Goal: Task Accomplishment & Management: Complete application form

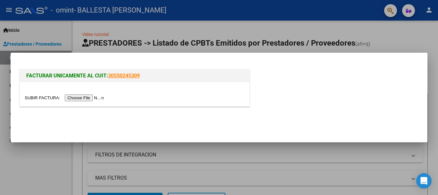
click at [106, 96] on input "file" at bounding box center [65, 97] width 81 height 7
click at [80, 98] on input "file" at bounding box center [65, 97] width 81 height 7
click at [95, 98] on input "file" at bounding box center [65, 97] width 81 height 7
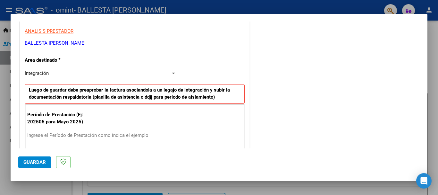
scroll to position [123, 0]
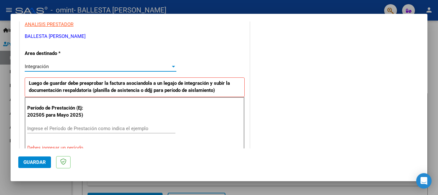
click at [172, 66] on div at bounding box center [173, 67] width 3 height 2
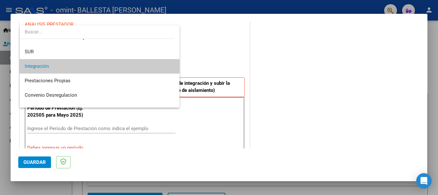
scroll to position [21, 0]
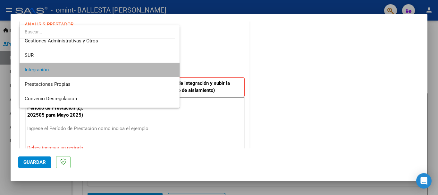
click at [165, 67] on span "Integración" at bounding box center [100, 70] width 150 height 14
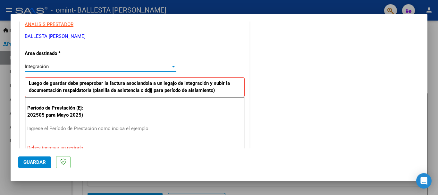
click at [172, 67] on div at bounding box center [173, 67] width 3 height 2
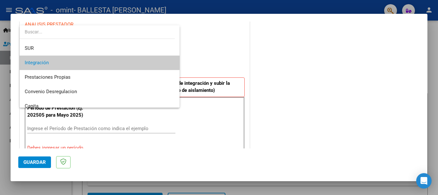
scroll to position [26, 0]
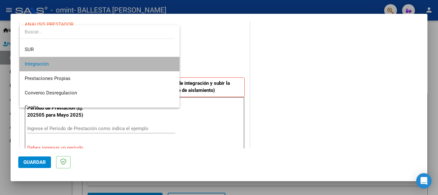
click at [147, 62] on span "Integración" at bounding box center [100, 64] width 150 height 14
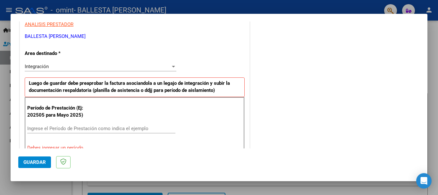
scroll to position [167, 0]
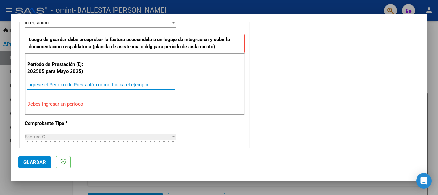
click at [64, 84] on input "Ingrese el Período de Prestación como indica el ejemplo" at bounding box center [101, 85] width 148 height 6
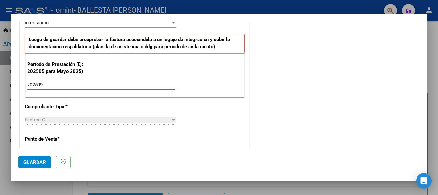
type input "202509"
click at [153, 139] on div "CUIT * 27-35270479-8 Ingresar CUIT ANALISIS PRESTADOR BALLESTA [PERSON_NAME] Ar…" at bounding box center [135, 176] width 230 height 483
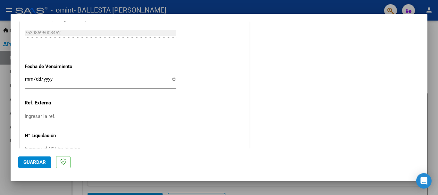
scroll to position [438, 0]
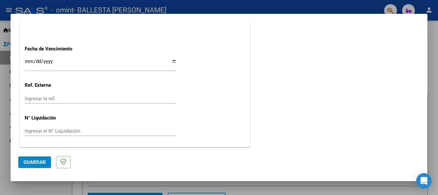
click at [44, 100] on input "Ingresar la ref." at bounding box center [101, 99] width 152 height 6
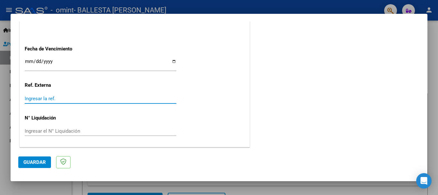
click at [63, 61] on input "Ingresar la fecha" at bounding box center [101, 64] width 152 height 10
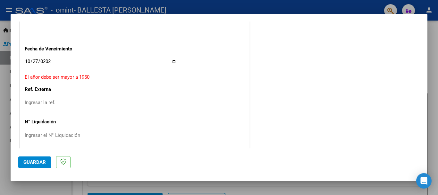
type input "[DATE]"
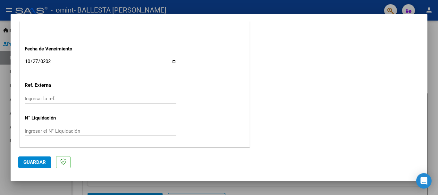
click at [66, 129] on input "Ingresar el N° Liquidación" at bounding box center [101, 131] width 152 height 6
click at [35, 161] on span "Guardar" at bounding box center [34, 162] width 22 height 6
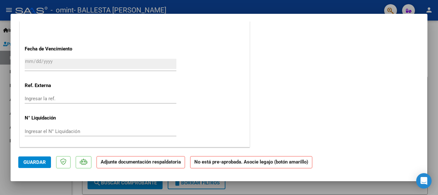
scroll to position [0, 0]
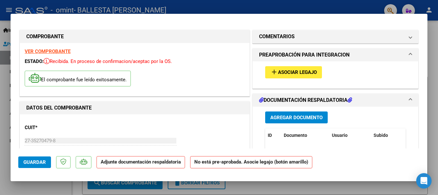
click at [286, 116] on span "Agregar Documento" at bounding box center [296, 117] width 52 height 6
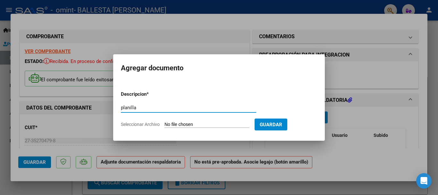
type input "planilla"
click at [154, 126] on span "Seleccionar Archivo" at bounding box center [140, 124] width 39 height 5
click at [164, 126] on input "Seleccionar Archivo" at bounding box center [206, 125] width 85 height 6
type input "C:\fakepath\blanco psi septiembre.pdf"
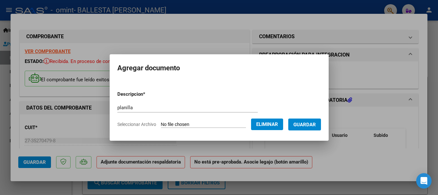
click at [313, 127] on button "Guardar" at bounding box center [304, 124] width 33 height 12
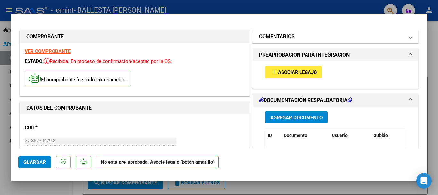
click at [409, 39] on span at bounding box center [410, 37] width 3 height 8
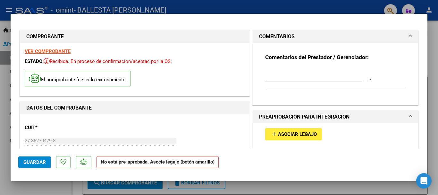
click at [409, 38] on span at bounding box center [410, 37] width 3 height 8
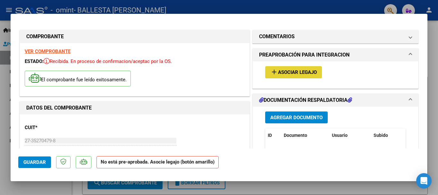
click at [305, 73] on span "Asociar Legajo" at bounding box center [297, 73] width 39 height 6
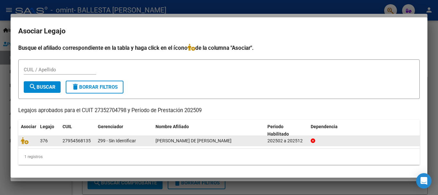
click at [84, 141] on div "27954568135" at bounding box center [77, 140] width 28 height 7
click at [76, 140] on div "27954568135" at bounding box center [77, 140] width 28 height 7
click at [22, 139] on icon at bounding box center [25, 140] width 8 height 7
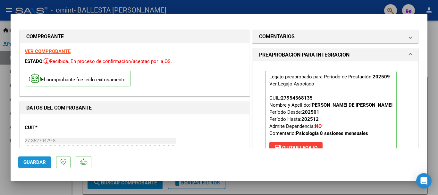
click at [34, 163] on span "Guardar" at bounding box center [34, 162] width 22 height 6
click at [2, 85] on div at bounding box center [219, 97] width 438 height 195
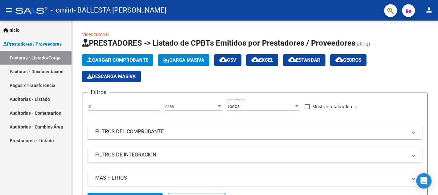
click at [35, 72] on link "Facturas - Documentación" at bounding box center [35, 71] width 71 height 14
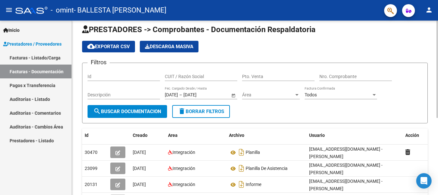
scroll to position [2, 0]
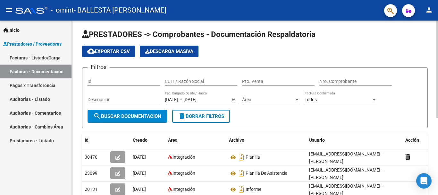
click at [438, 59] on div at bounding box center [437, 69] width 2 height 97
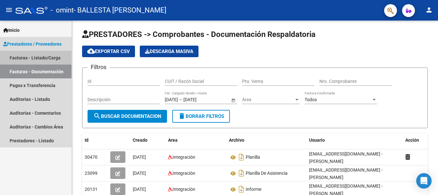
click at [43, 58] on link "Facturas - Listado/Carga" at bounding box center [35, 58] width 71 height 14
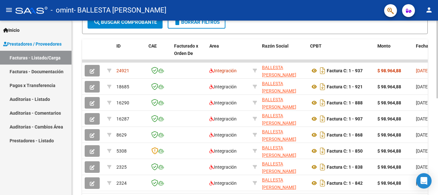
click at [438, 122] on div at bounding box center [437, 140] width 2 height 78
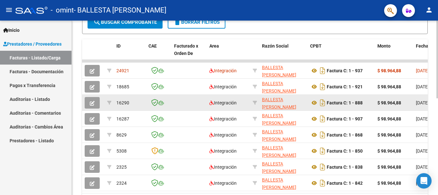
scroll to position [176, 0]
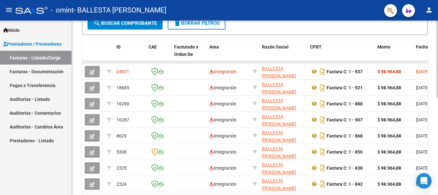
drag, startPoint x: 328, startPoint y: 62, endPoint x: 398, endPoint y: 62, distance: 70.2
drag, startPoint x: 398, startPoint y: 62, endPoint x: 415, endPoint y: 62, distance: 17.0
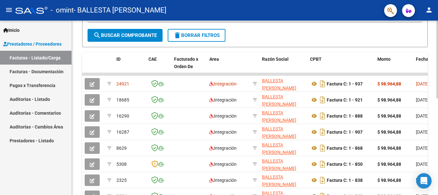
scroll to position [217, 0]
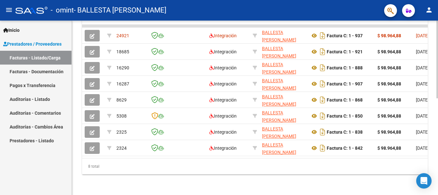
click at [434, 167] on div "Video tutorial PRESTADORES -> Listado de CPBTs Emitidos por Prestadores / Prove…" at bounding box center [256, 2] width 368 height 386
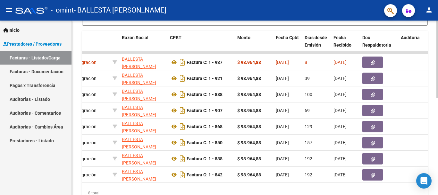
scroll to position [189, 0]
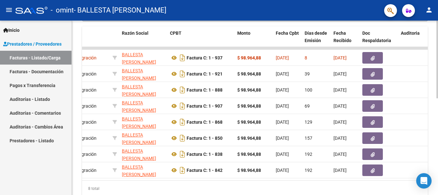
click at [438, 135] on div at bounding box center [437, 146] width 2 height 78
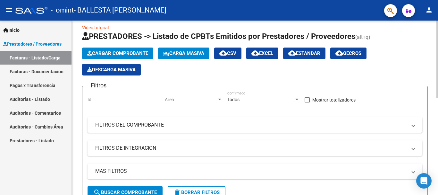
scroll to position [2, 0]
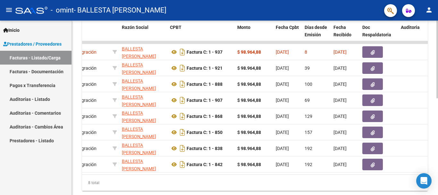
click at [438, 129] on div at bounding box center [437, 149] width 2 height 78
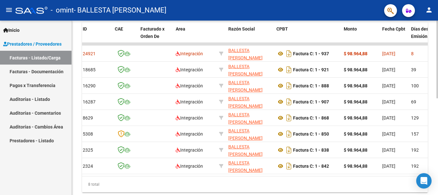
scroll to position [0, 0]
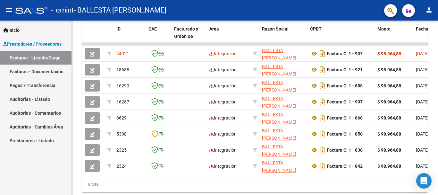
click at [46, 100] on link "Auditorías - Listado" at bounding box center [35, 99] width 71 height 14
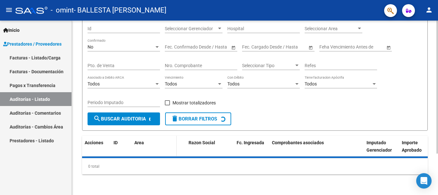
scroll to position [69, 0]
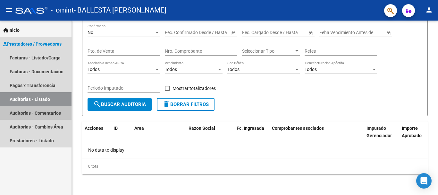
click at [41, 110] on link "Auditorías - Comentarios" at bounding box center [35, 113] width 71 height 14
